Goal: Task Accomplishment & Management: Manage account settings

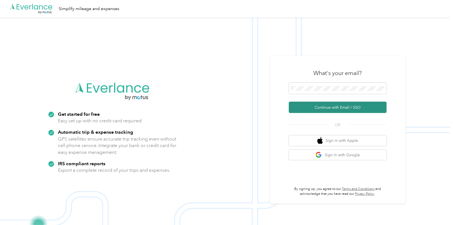
click at [309, 106] on button "Continue with Email / SSO" at bounding box center [338, 107] width 98 height 11
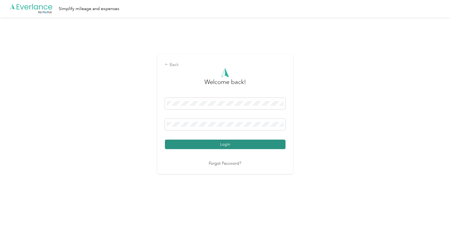
click at [274, 143] on button "Login" at bounding box center [225, 145] width 121 height 10
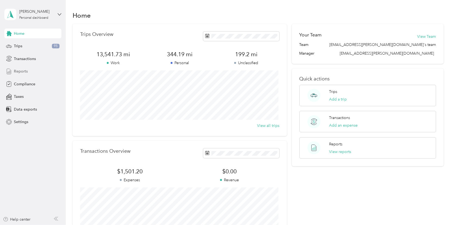
click at [27, 71] on span "Reports" at bounding box center [21, 72] width 14 height 6
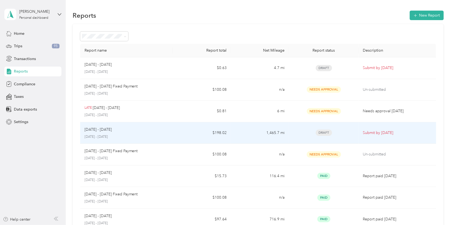
click at [371, 131] on p "Submit by [DATE]" at bounding box center [397, 133] width 69 height 6
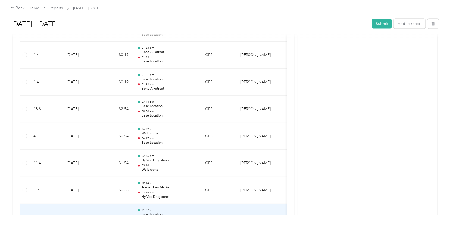
scroll to position [354, 0]
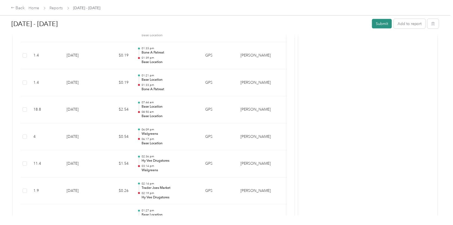
click at [385, 24] on button "Submit" at bounding box center [382, 24] width 20 height 10
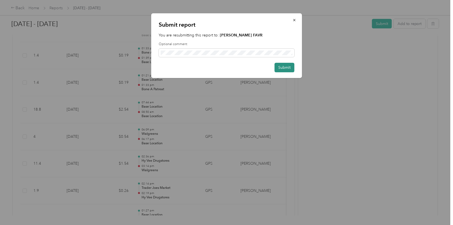
click at [286, 69] on button "Submit" at bounding box center [285, 68] width 20 height 10
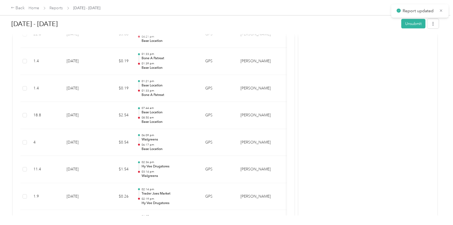
scroll to position [359, 0]
